Goal: Navigation & Orientation: Find specific page/section

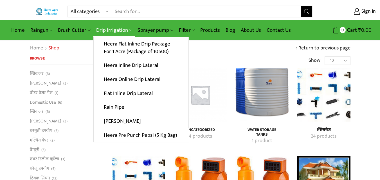
click at [111, 29] on link "Drip Irrigation" at bounding box center [113, 30] width 41 height 13
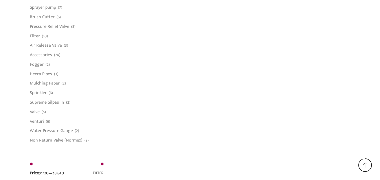
scroll to position [448, 0]
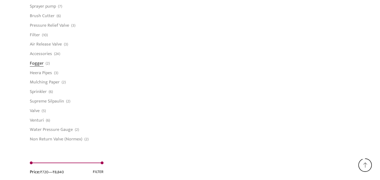
click at [34, 64] on link "Fogger" at bounding box center [37, 64] width 14 height 10
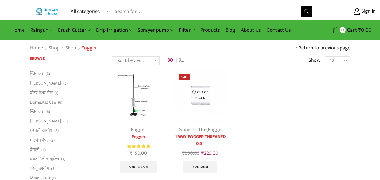
click at [46, 8] on img at bounding box center [47, 12] width 23 height 8
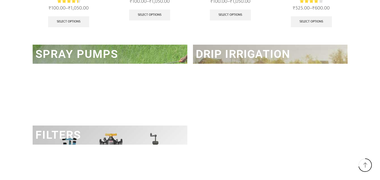
scroll to position [796, 0]
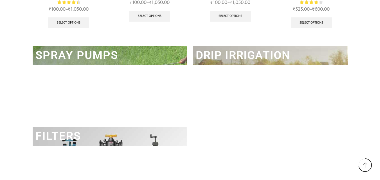
click at [227, 54] on link "DRIP IRRIGATION" at bounding box center [243, 55] width 95 height 13
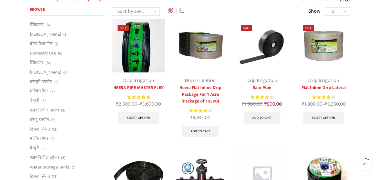
scroll to position [49, 0]
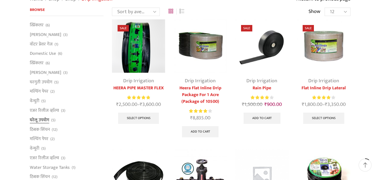
click at [37, 118] on link "घरेलू उपयोग" at bounding box center [39, 120] width 19 height 10
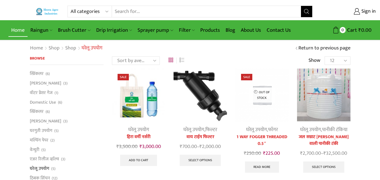
click at [22, 28] on link "Home" at bounding box center [17, 30] width 19 height 13
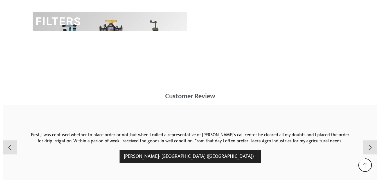
scroll to position [911, 0]
